Goal: Task Accomplishment & Management: Manage account settings

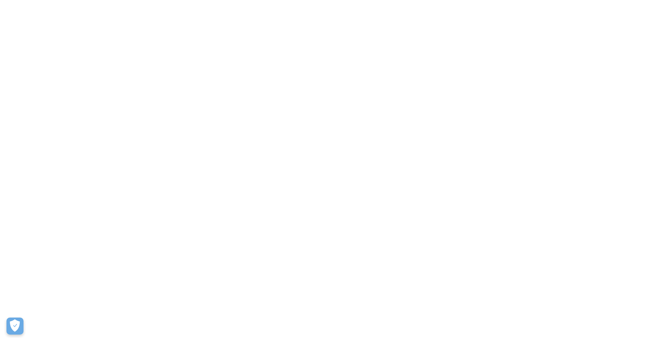
scroll to position [505, 0]
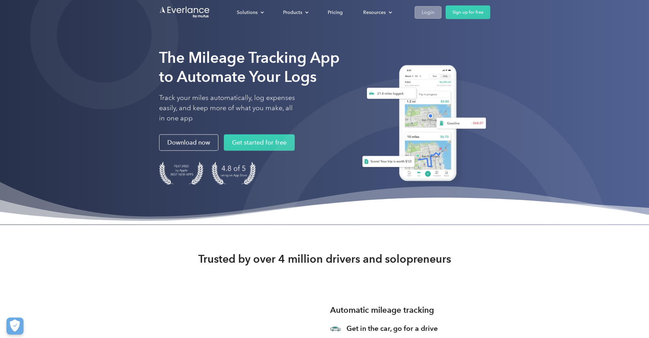
click at [442, 6] on link "Login" at bounding box center [428, 12] width 27 height 13
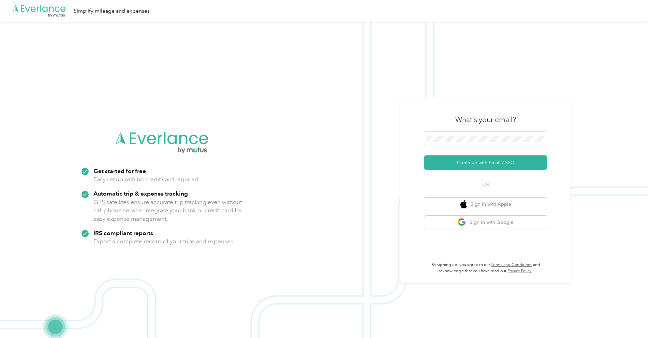
scroll to position [505, 0]
click at [475, 163] on button "Continue with Email / SSO" at bounding box center [485, 162] width 123 height 14
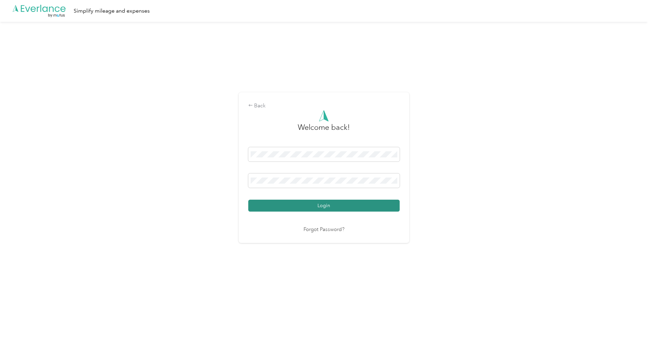
click at [322, 208] on button "Login" at bounding box center [323, 206] width 151 height 12
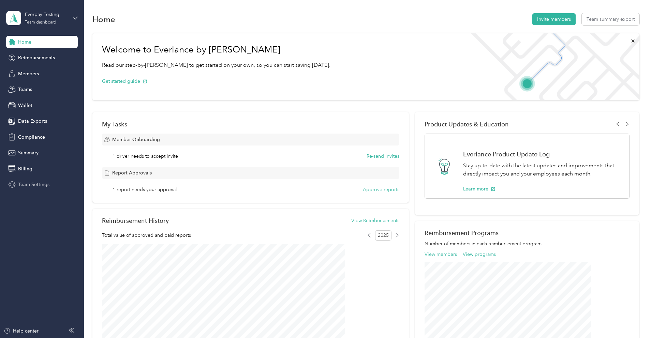
click at [27, 184] on span "Team Settings" at bounding box center [33, 184] width 31 height 7
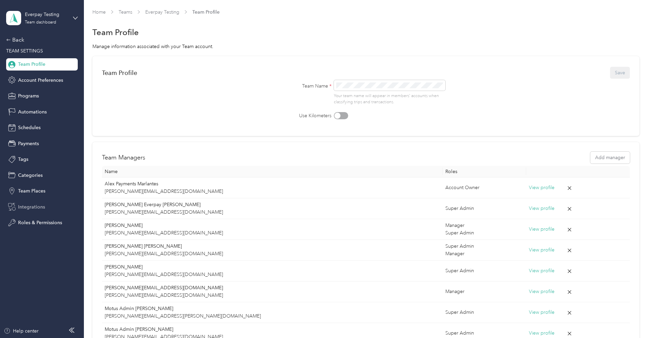
click at [37, 204] on span "Integrations" at bounding box center [31, 206] width 27 height 7
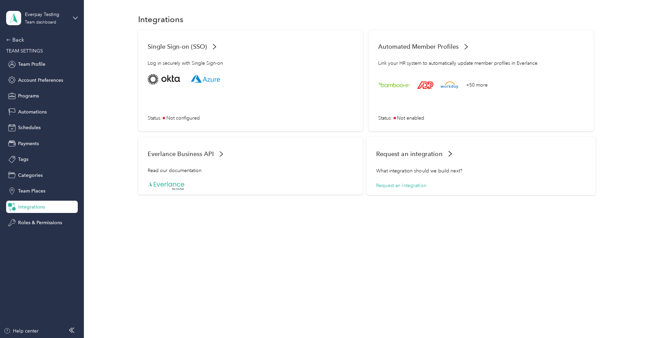
click at [405, 174] on div "What integration should we build next?" at bounding box center [481, 174] width 210 height 15
click at [186, 152] on span "Everlance Business API" at bounding box center [178, 153] width 67 height 7
click at [219, 115] on div "Status : Not configured" at bounding box center [250, 98] width 210 height 49
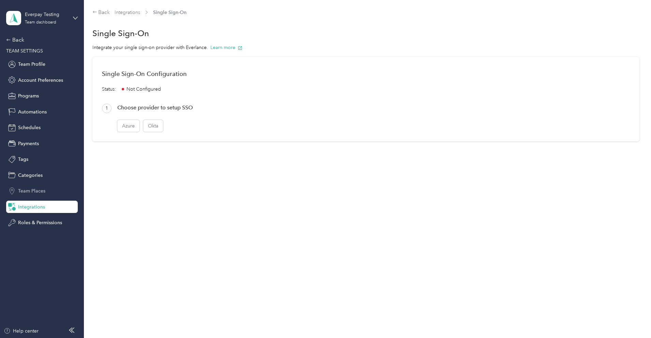
click at [44, 189] on span "Team Places" at bounding box center [31, 190] width 27 height 7
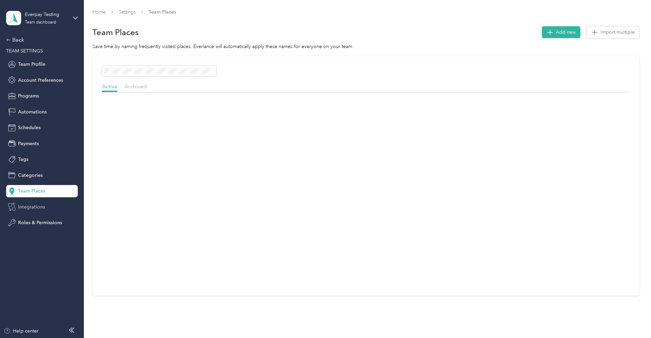
click at [60, 203] on div "Integrations" at bounding box center [42, 207] width 72 height 12
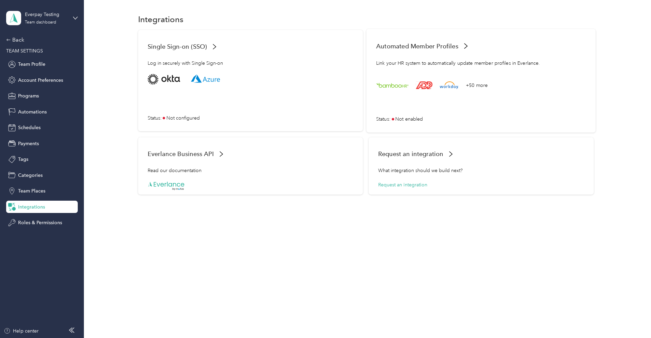
click at [436, 92] on div "+50 more Status : Not enabled" at bounding box center [481, 98] width 210 height 49
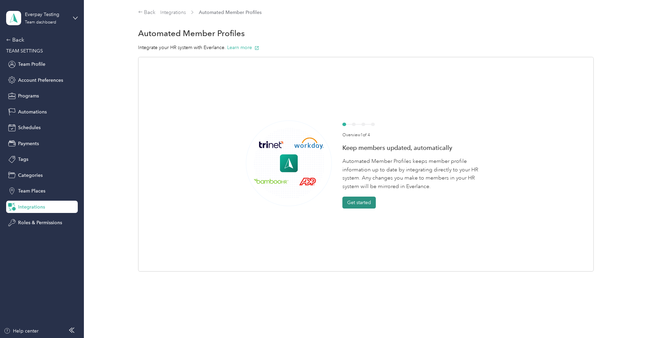
click at [366, 201] on button "Get started" at bounding box center [358, 203] width 33 height 12
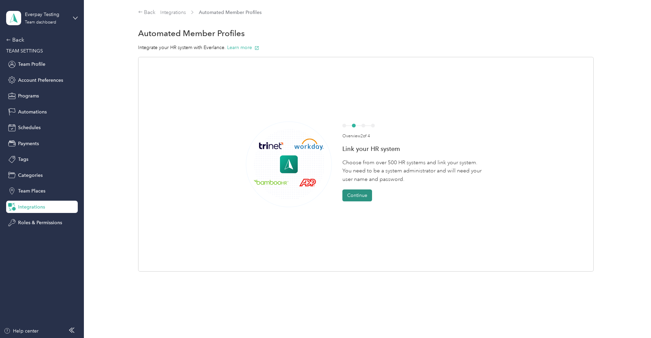
click at [352, 195] on button "Continue" at bounding box center [357, 195] width 30 height 12
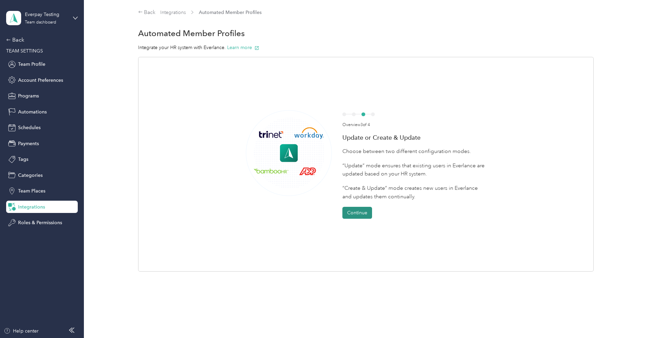
click at [360, 212] on button "Continue" at bounding box center [357, 213] width 30 height 12
